Goal: Information Seeking & Learning: Check status

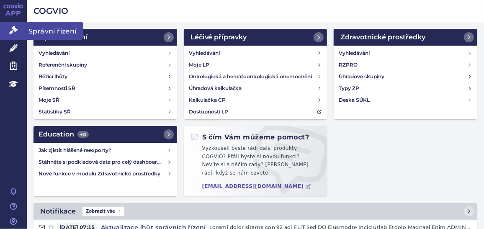
click at [16, 28] on icon at bounding box center [13, 30] width 8 height 8
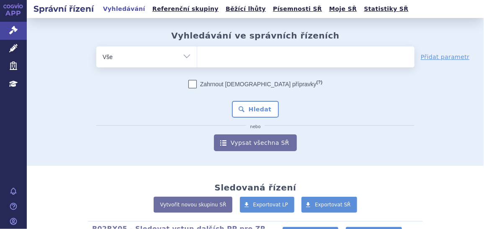
click at [342, 98] on div "Zahrnout bratrské přípravky (?) Hledat nebo Vypsat všechna SŘ" at bounding box center [255, 115] width 318 height 71
click at [208, 54] on ul at bounding box center [305, 56] width 217 height 18
click at [197, 54] on select at bounding box center [197, 56] width 0 height 21
paste input "0129441"
type input "0129441"
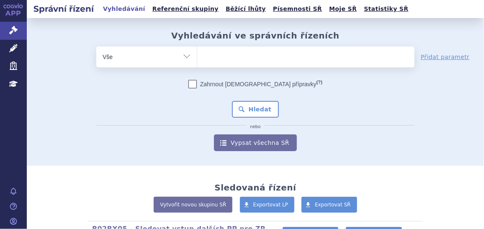
select select "0129441"
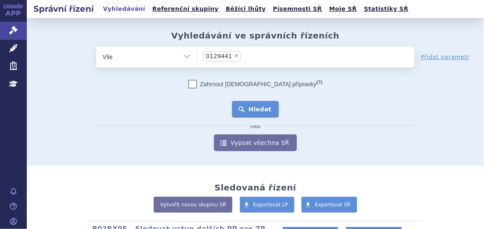
click at [252, 109] on button "Hledat" at bounding box center [255, 109] width 47 height 17
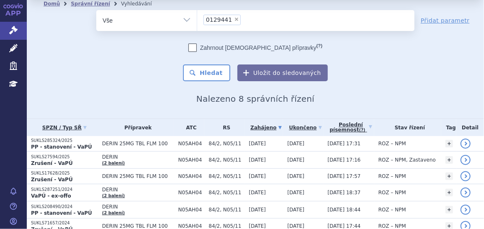
scroll to position [38, 0]
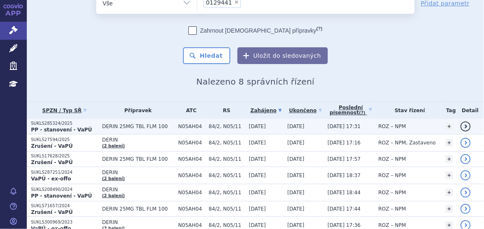
click at [54, 124] on p "SUKLS285324/2025" at bounding box center [64, 124] width 67 height 6
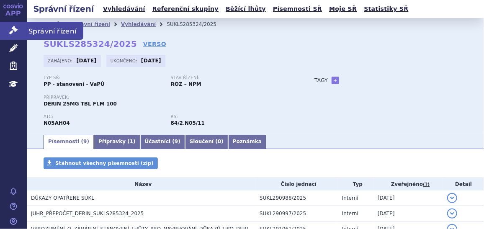
click at [13, 28] on icon at bounding box center [13, 30] width 8 height 8
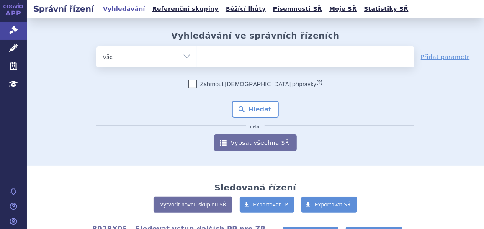
type input "0129440"
select select "0129440"
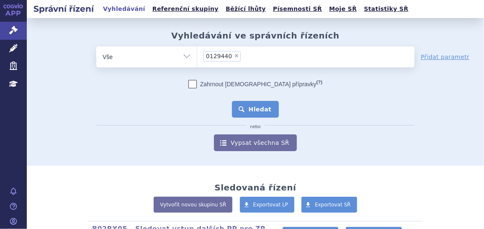
click at [264, 106] on button "Hledat" at bounding box center [255, 109] width 47 height 17
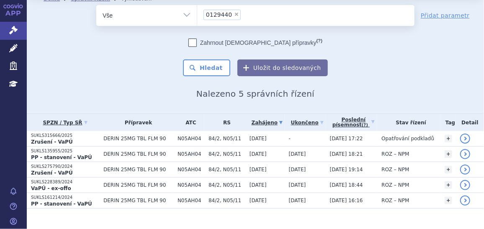
scroll to position [37, 0]
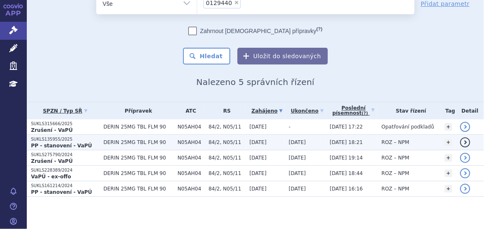
click at [75, 146] on strong "PP - stanovení - VaPÚ" at bounding box center [61, 146] width 61 height 6
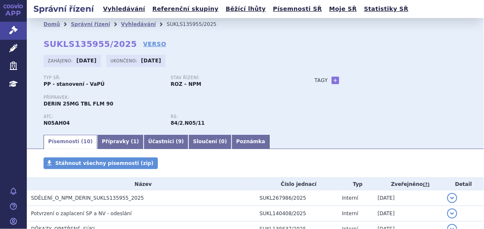
scroll to position [76, 0]
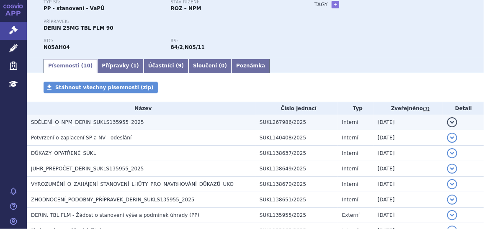
click at [152, 123] on h3 "SDĚLENÍ_O_NPM_DERIN_SUKLS135955_2025" at bounding box center [143, 122] width 225 height 8
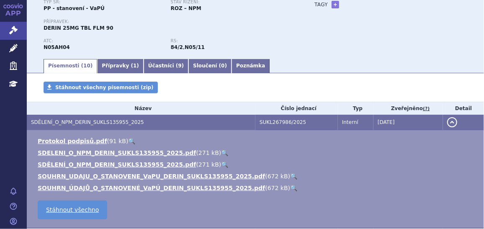
click at [221, 151] on link "🔍" at bounding box center [224, 153] width 7 height 7
click at [448, 120] on button "detail" at bounding box center [452, 122] width 10 height 10
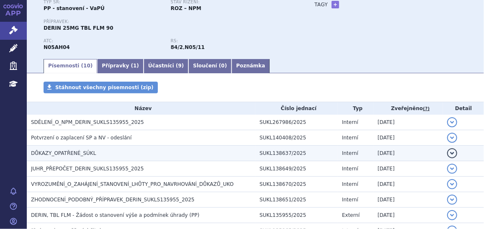
click at [448, 152] on button "detail" at bounding box center [452, 153] width 10 height 10
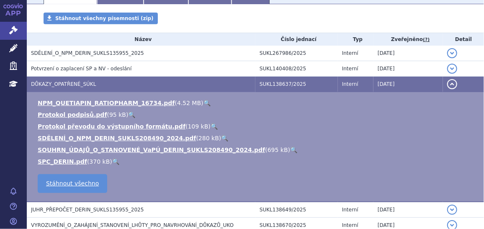
scroll to position [152, 0]
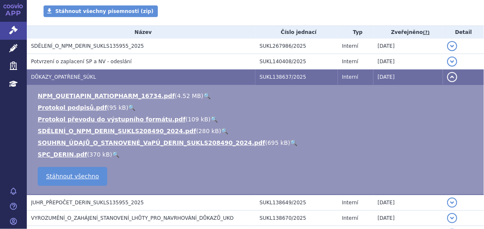
click at [204, 97] on link "🔍" at bounding box center [207, 96] width 7 height 7
click at [447, 78] on button "detail" at bounding box center [452, 77] width 10 height 10
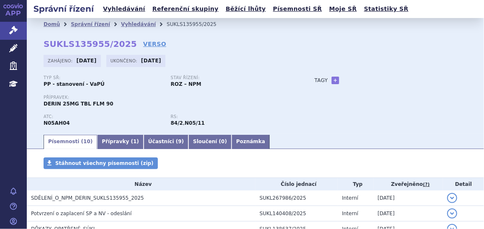
scroll to position [0, 0]
click at [15, 25] on link "Správní řízení" at bounding box center [13, 31] width 27 height 18
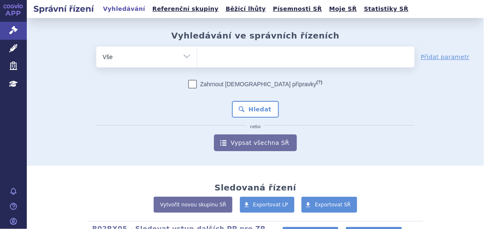
click at [218, 58] on ul at bounding box center [305, 56] width 217 height 18
click at [197, 58] on select at bounding box center [197, 56] width 0 height 21
paste input "0136596"
type input "0136596"
select select "0136596"
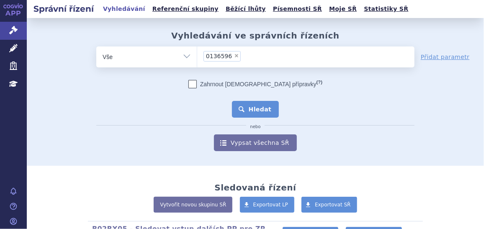
click at [253, 111] on button "Hledat" at bounding box center [255, 109] width 47 height 17
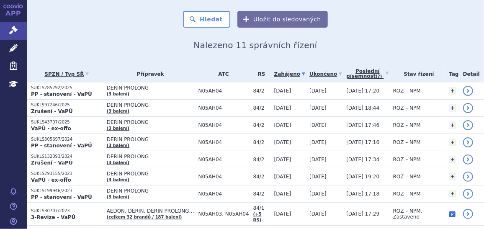
scroll to position [76, 0]
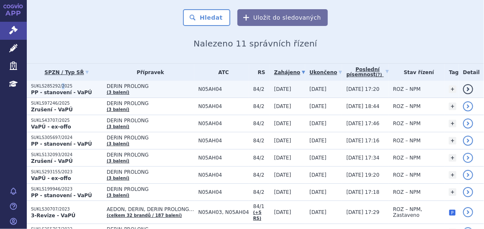
click at [59, 86] on p "SUKLS285292/2025" at bounding box center [67, 86] width 72 height 6
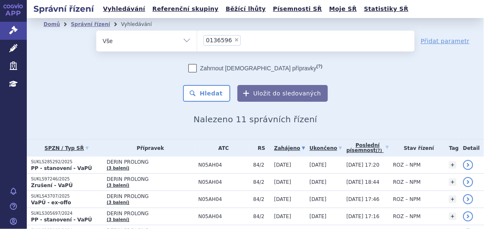
click at [234, 38] on span "×" at bounding box center [236, 39] width 5 height 5
click at [197, 38] on select "0136596" at bounding box center [197, 40] width 0 height 21
select select
type input "0211159"
select select "0211159"
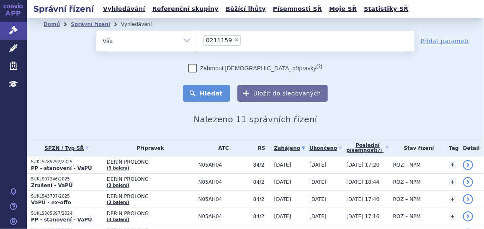
click at [217, 97] on button "Hledat" at bounding box center [206, 93] width 47 height 17
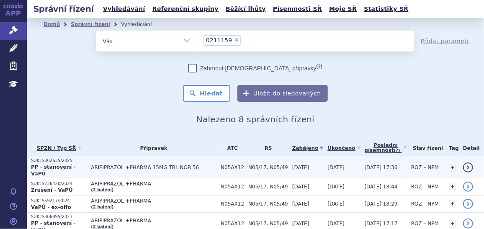
click at [82, 162] on p "SUKLS302635/2025" at bounding box center [59, 161] width 56 height 6
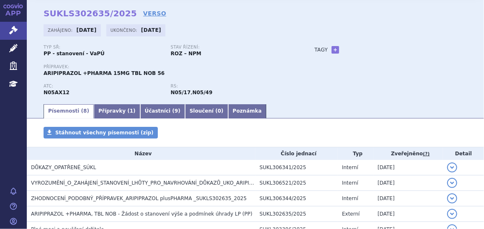
scroll to position [38, 0]
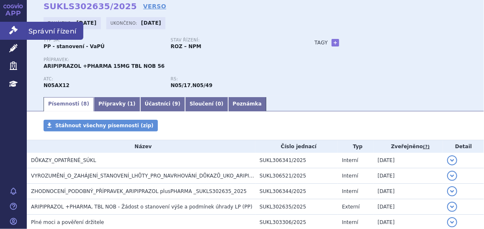
click at [15, 28] on icon at bounding box center [13, 30] width 8 height 8
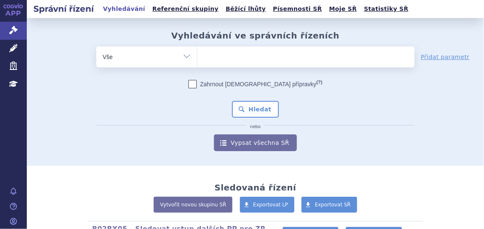
type input "0186754"
select select "0186754"
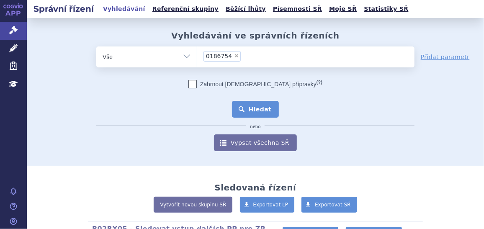
click at [251, 106] on button "Hledat" at bounding box center [255, 109] width 47 height 17
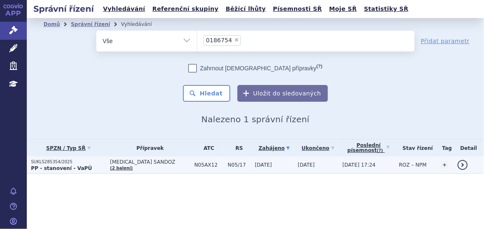
click at [53, 171] on td "SUKLS285354/2025 PP - stanovení - VaPÚ" at bounding box center [66, 165] width 79 height 17
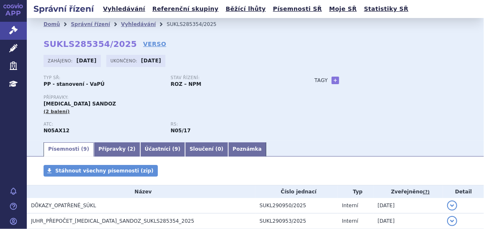
scroll to position [38, 0]
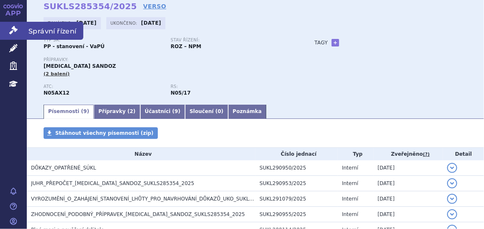
click at [9, 28] on icon at bounding box center [13, 30] width 8 height 8
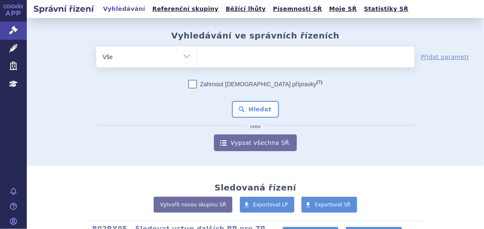
type input "0212620"
select select "0212620"
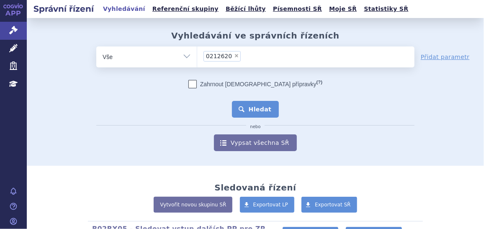
click at [255, 107] on button "Hledat" at bounding box center [255, 109] width 47 height 17
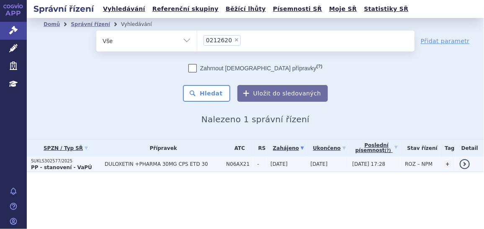
click at [53, 165] on strong "PP - stanovení - VaPÚ" at bounding box center [61, 168] width 61 height 6
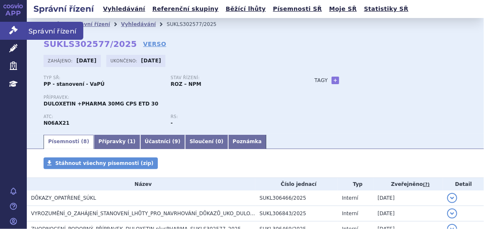
click at [20, 31] on link "Správní řízení" at bounding box center [13, 31] width 27 height 18
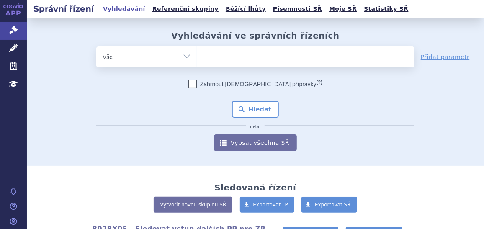
type input "0212949"
select select "0212949"
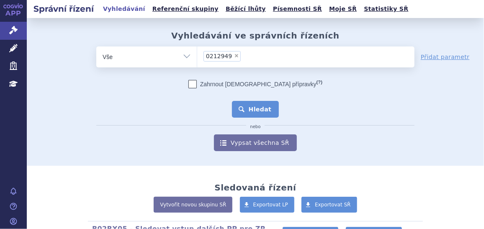
click at [249, 103] on button "Hledat" at bounding box center [255, 109] width 47 height 17
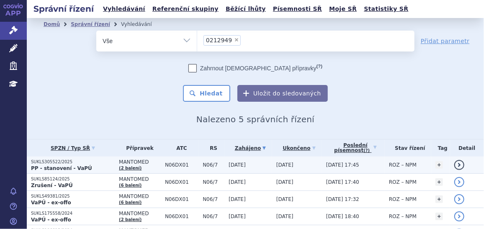
click at [62, 165] on strong "PP - stanovení - VaPÚ" at bounding box center [61, 168] width 61 height 6
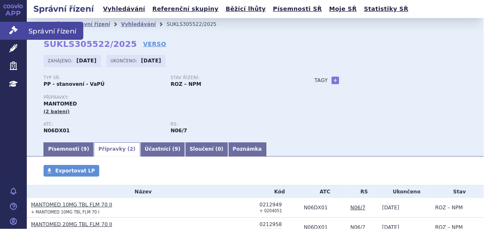
click at [12, 27] on icon at bounding box center [13, 30] width 8 height 8
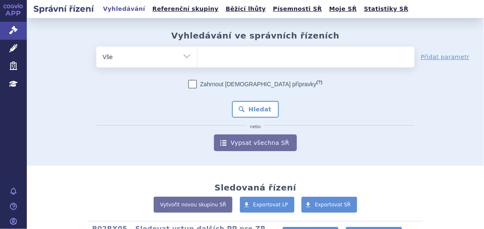
type input "0212949"
select select "0212949"
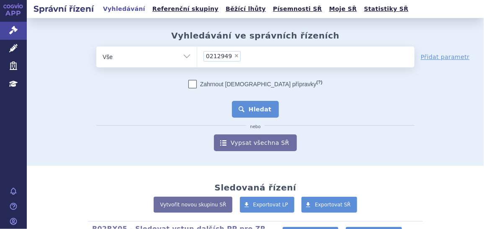
click at [263, 110] on button "Hledat" at bounding box center [255, 109] width 47 height 17
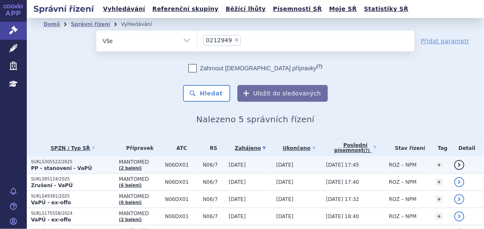
click at [45, 168] on strong "PP - stanovení - VaPÚ" at bounding box center [61, 168] width 61 height 6
